Goal: Task Accomplishment & Management: Manage account settings

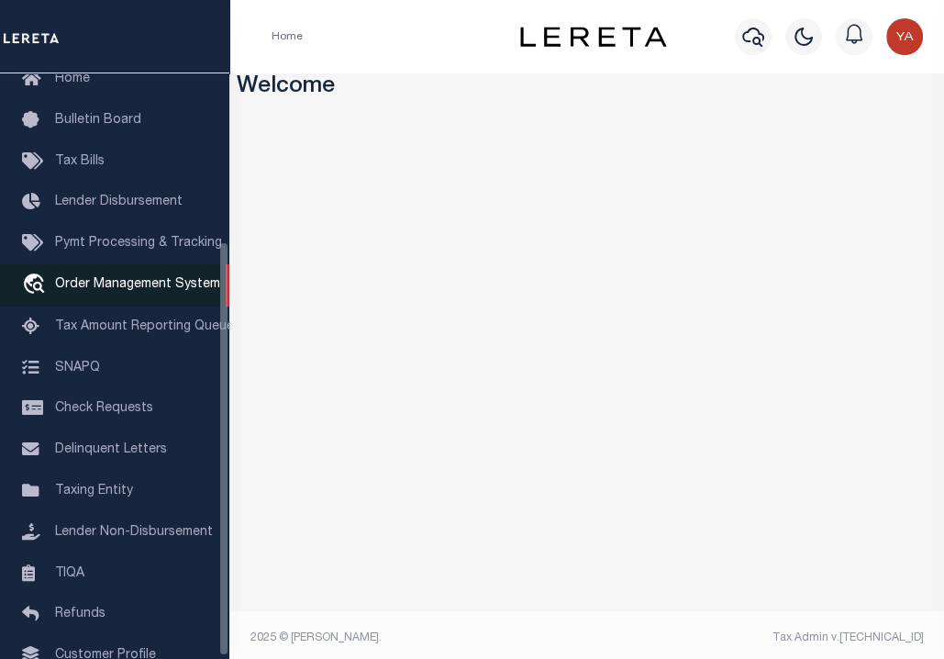
scroll to position [238, 0]
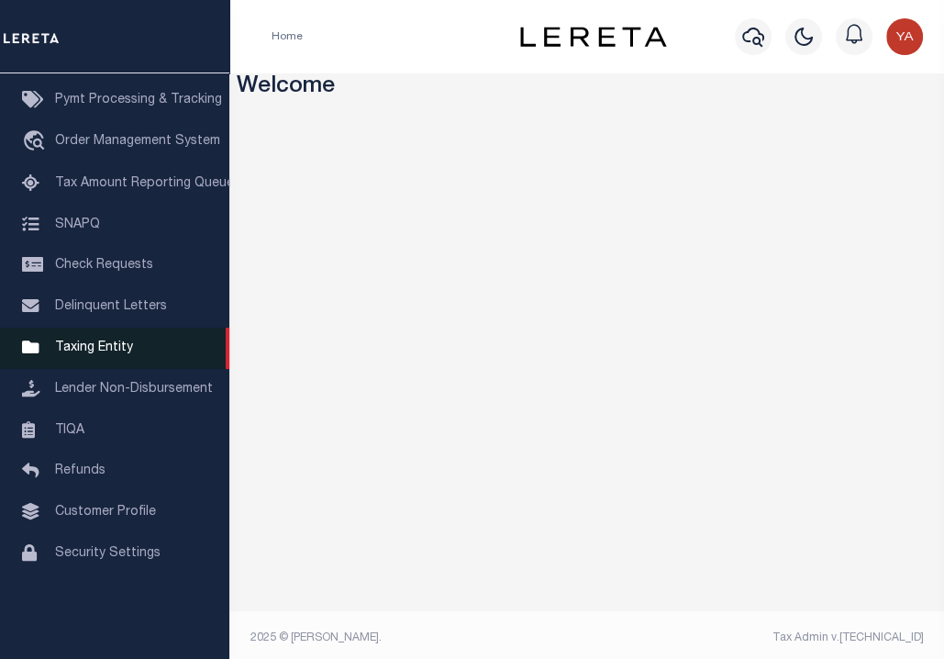
click at [110, 354] on span "Taxing Entity" at bounding box center [94, 347] width 78 height 13
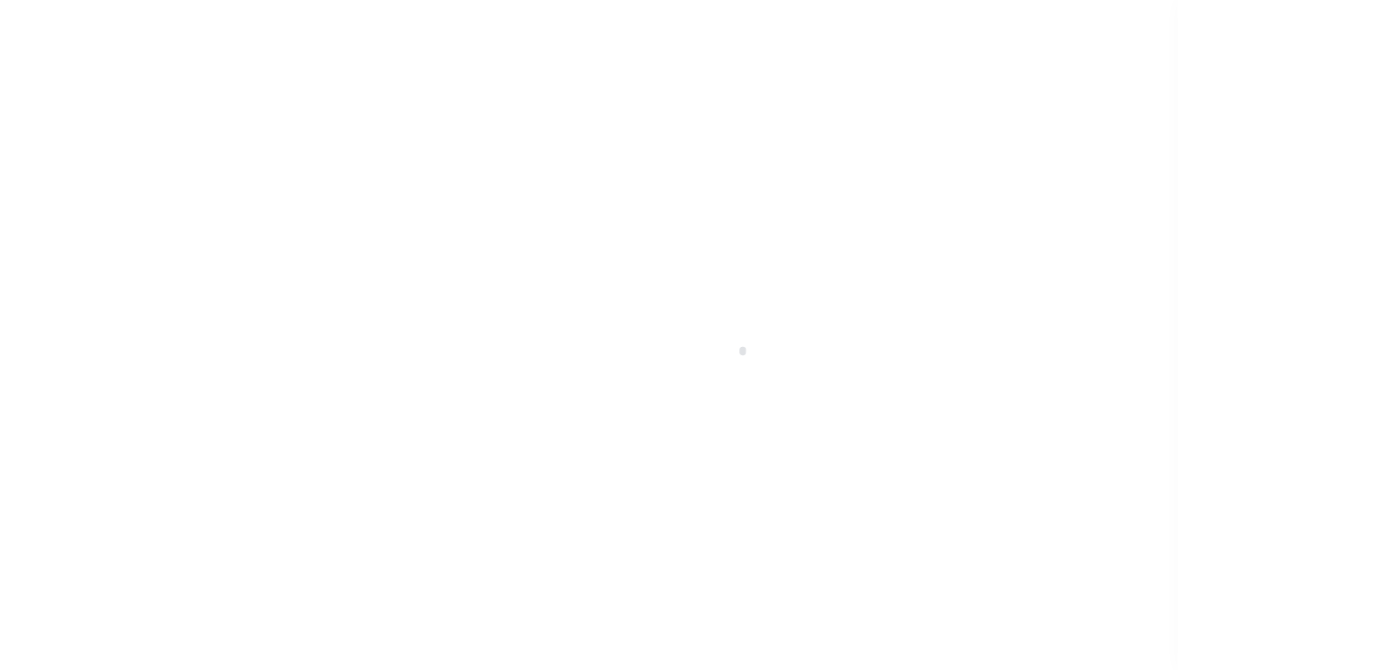
scroll to position [238, 0]
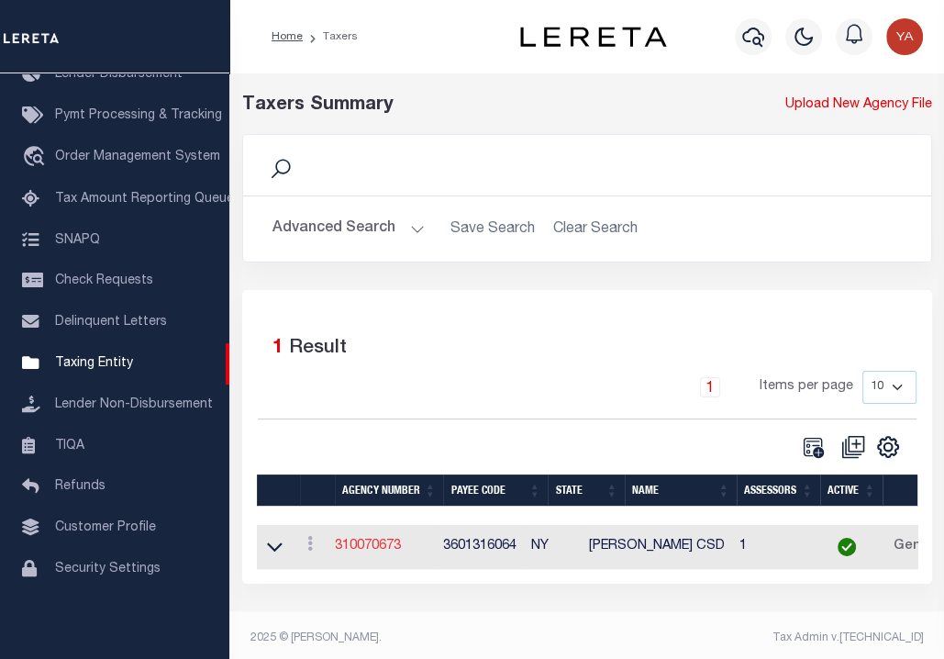
click at [378, 540] on link "310070673" at bounding box center [368, 545] width 66 height 13
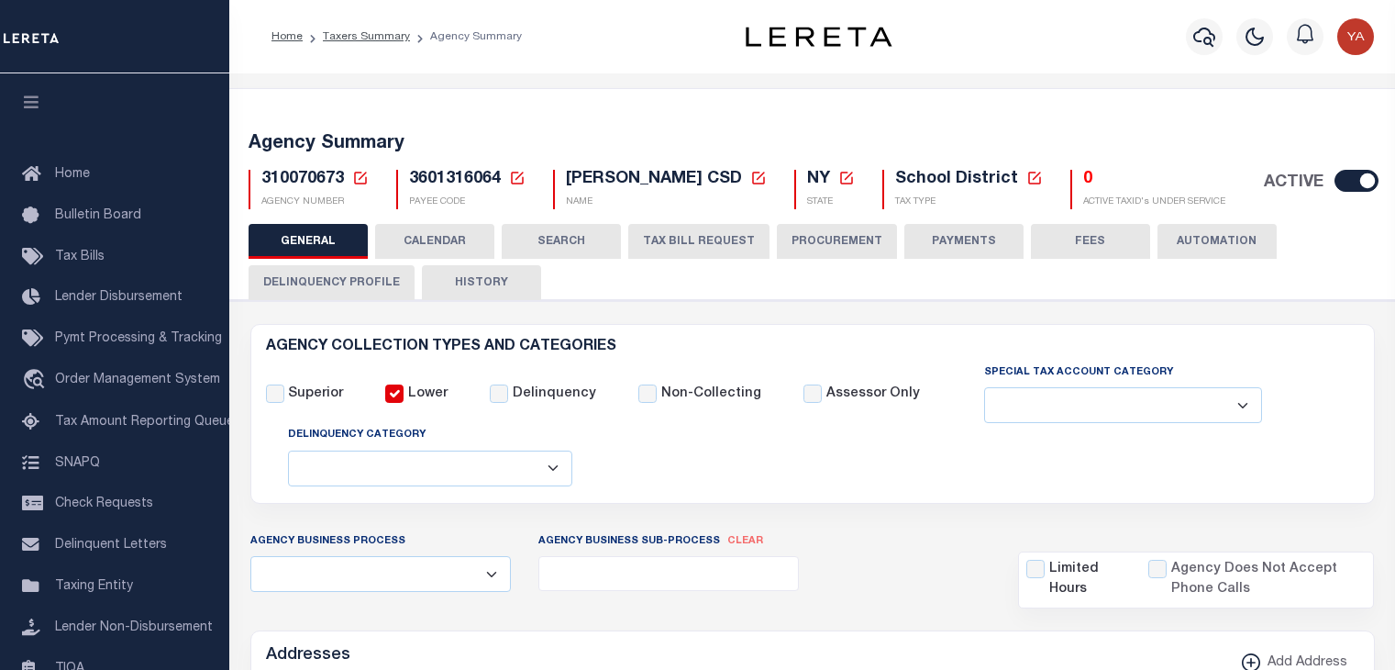
select select
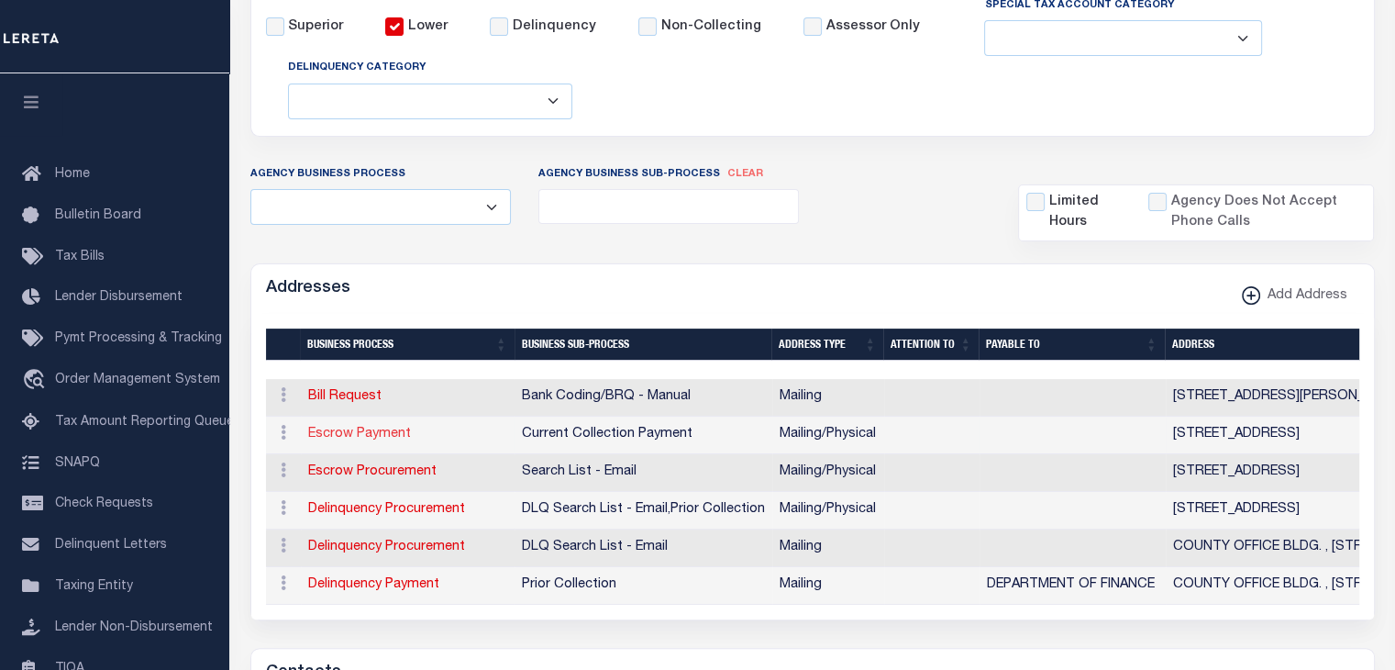
click at [371, 436] on link "Escrow Payment" at bounding box center [359, 433] width 103 height 13
select select "1"
checkbox input "false"
select select
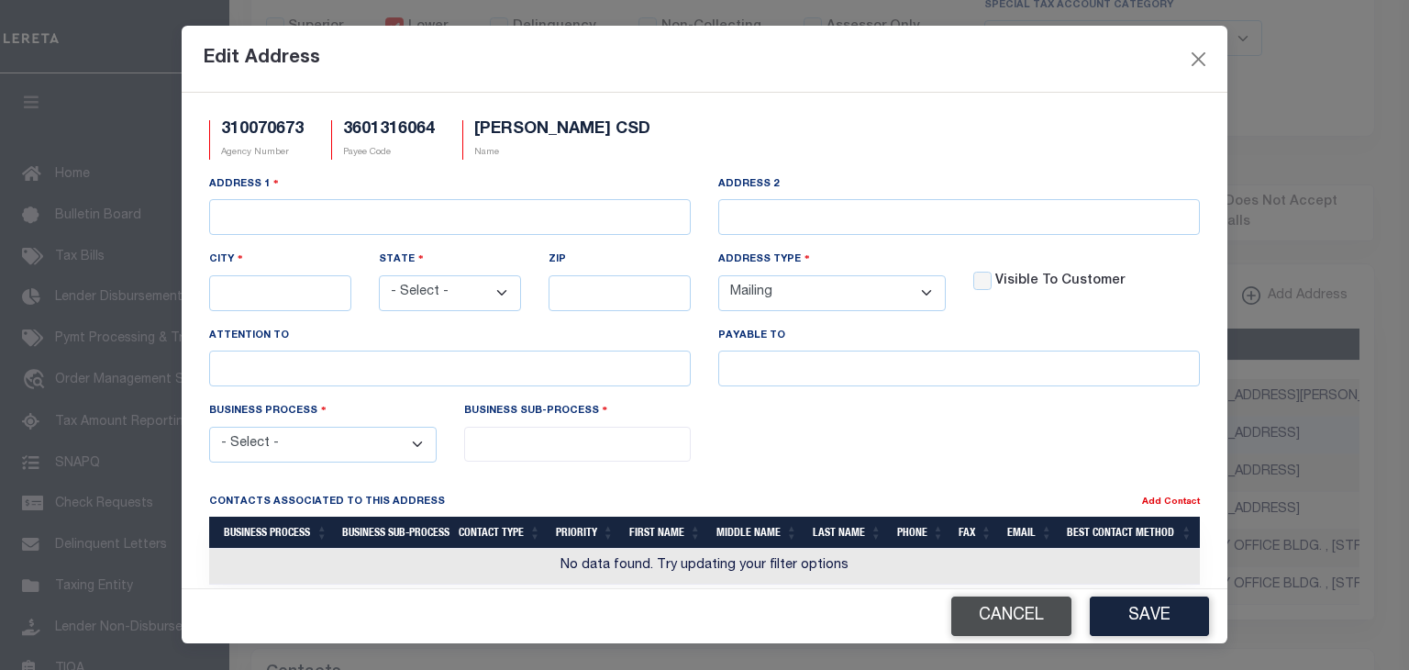
click at [1002, 615] on button "Cancel" at bounding box center [1011, 615] width 120 height 39
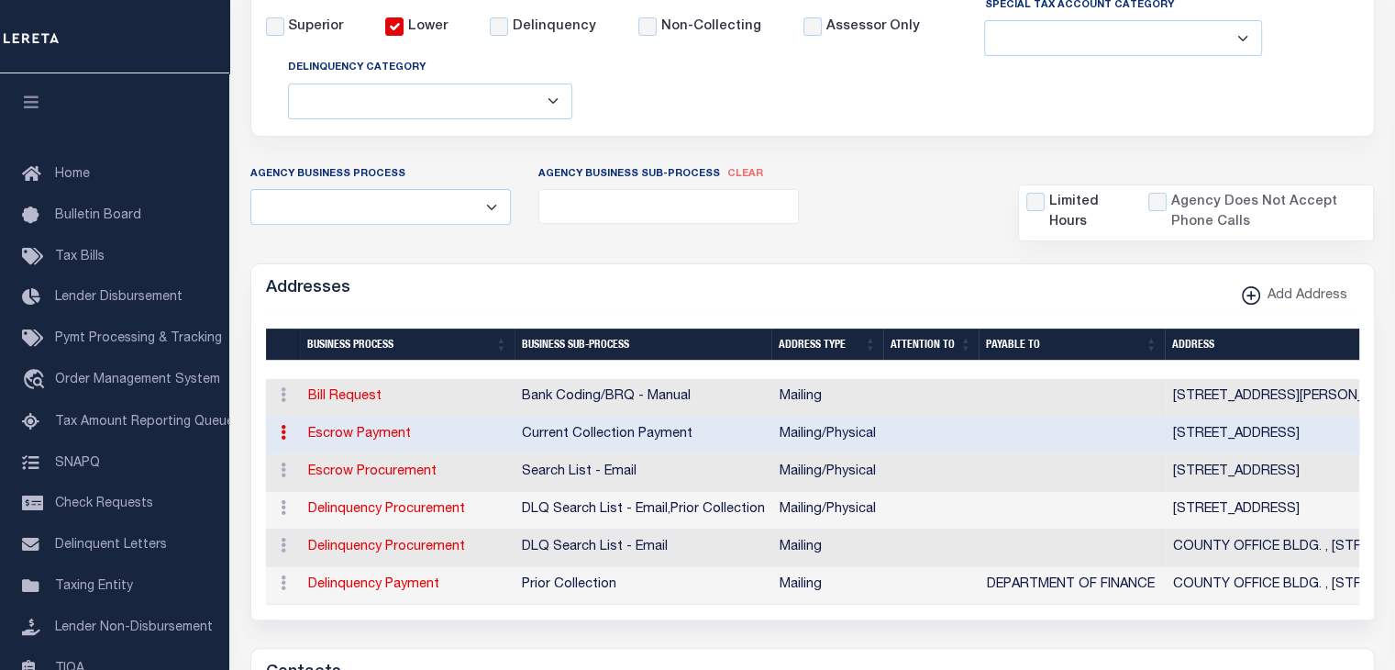
click at [282, 435] on icon at bounding box center [284, 432] width 6 height 15
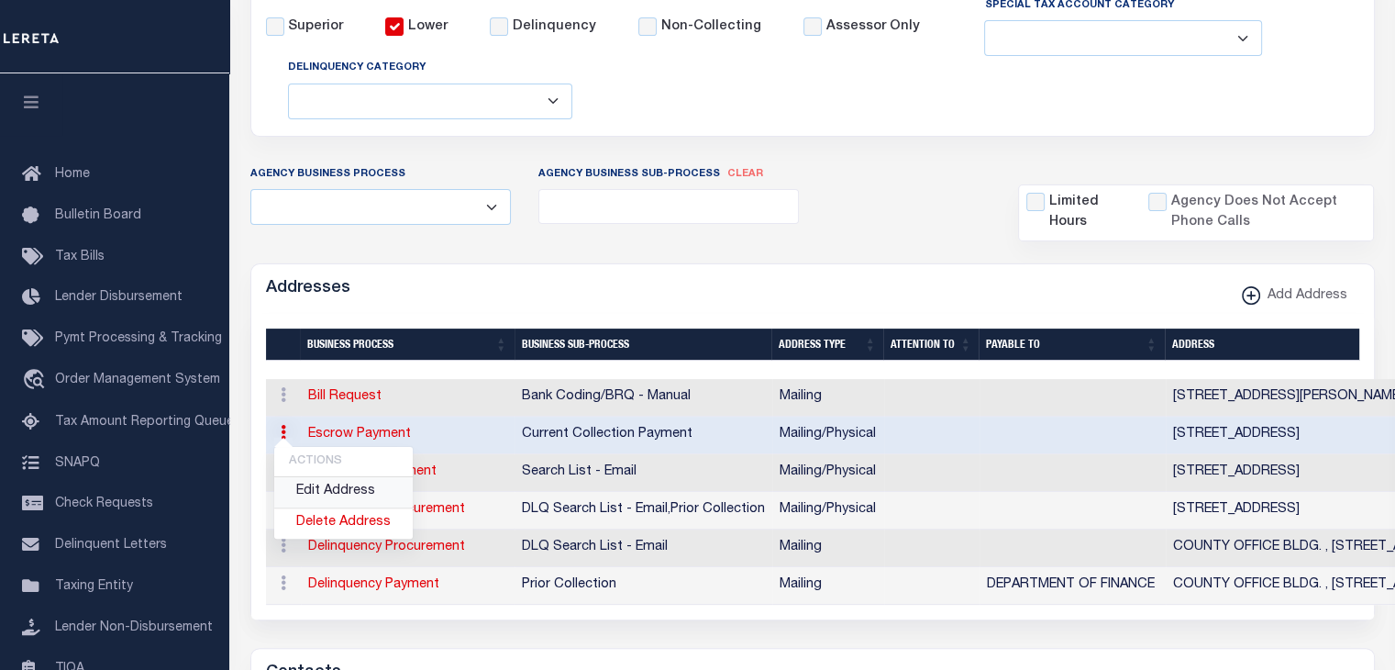
click at [315, 493] on link "Edit Address" at bounding box center [343, 492] width 138 height 30
select select "1"
checkbox input "false"
select select
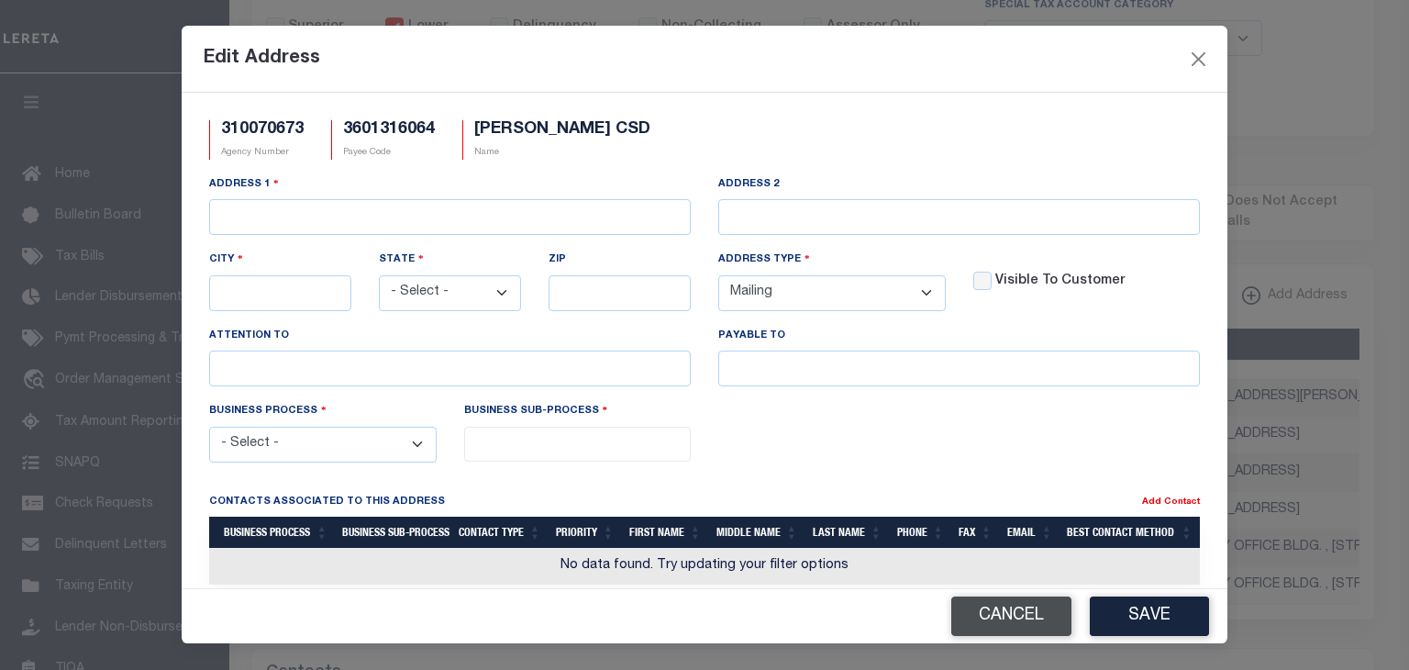
click at [1007, 604] on button "Cancel" at bounding box center [1011, 615] width 120 height 39
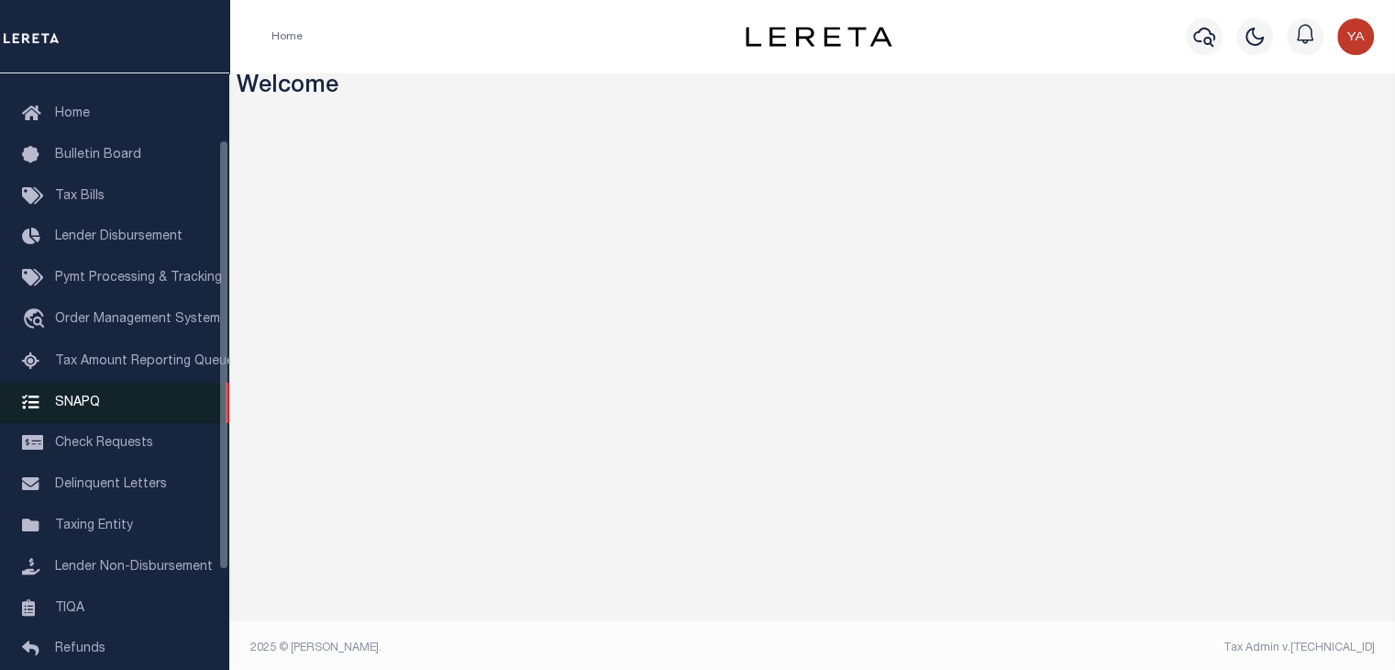
scroll to position [92, 0]
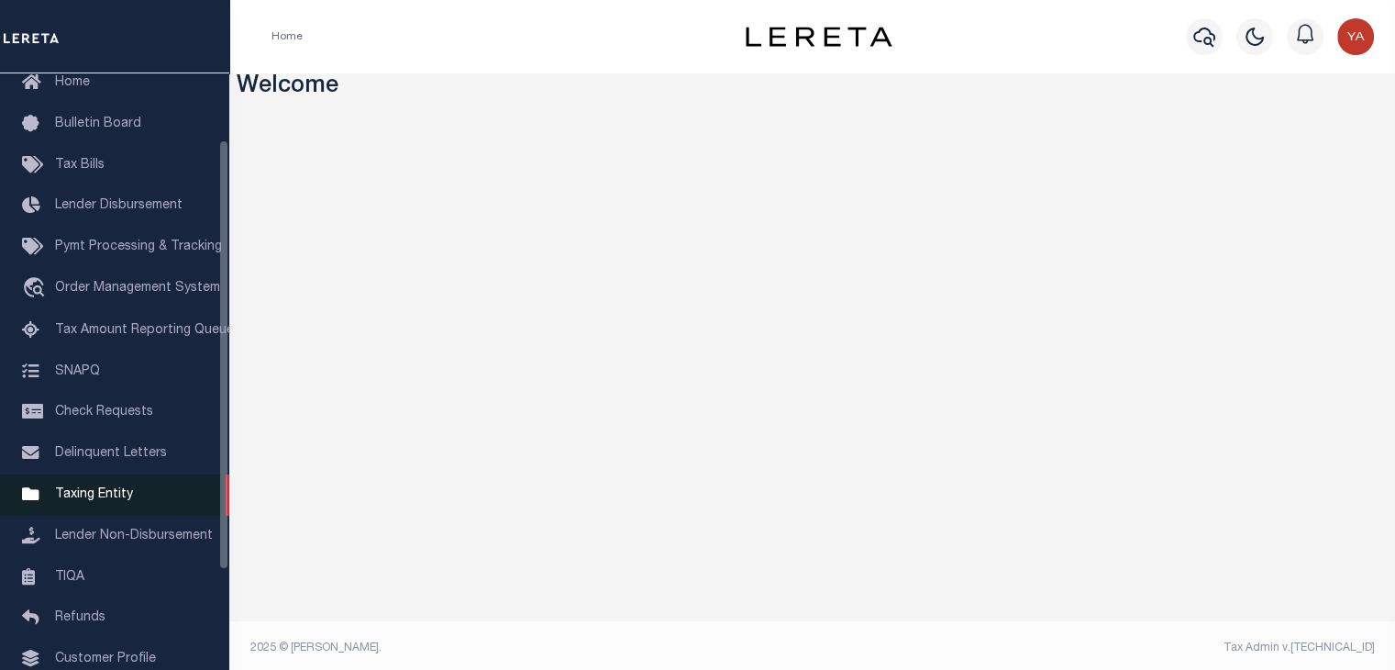
click at [113, 493] on link "Taxing Entity" at bounding box center [114, 494] width 229 height 41
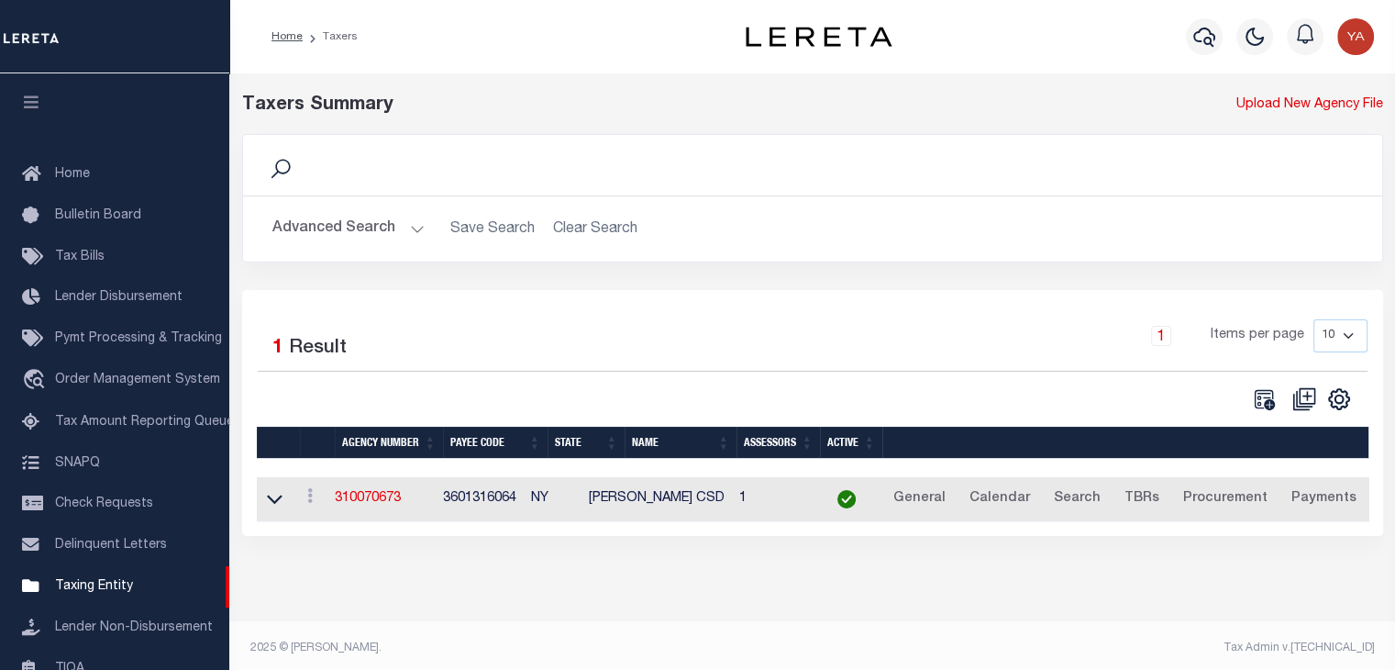
scroll to position [227, 0]
